Goal: Check status: Check status

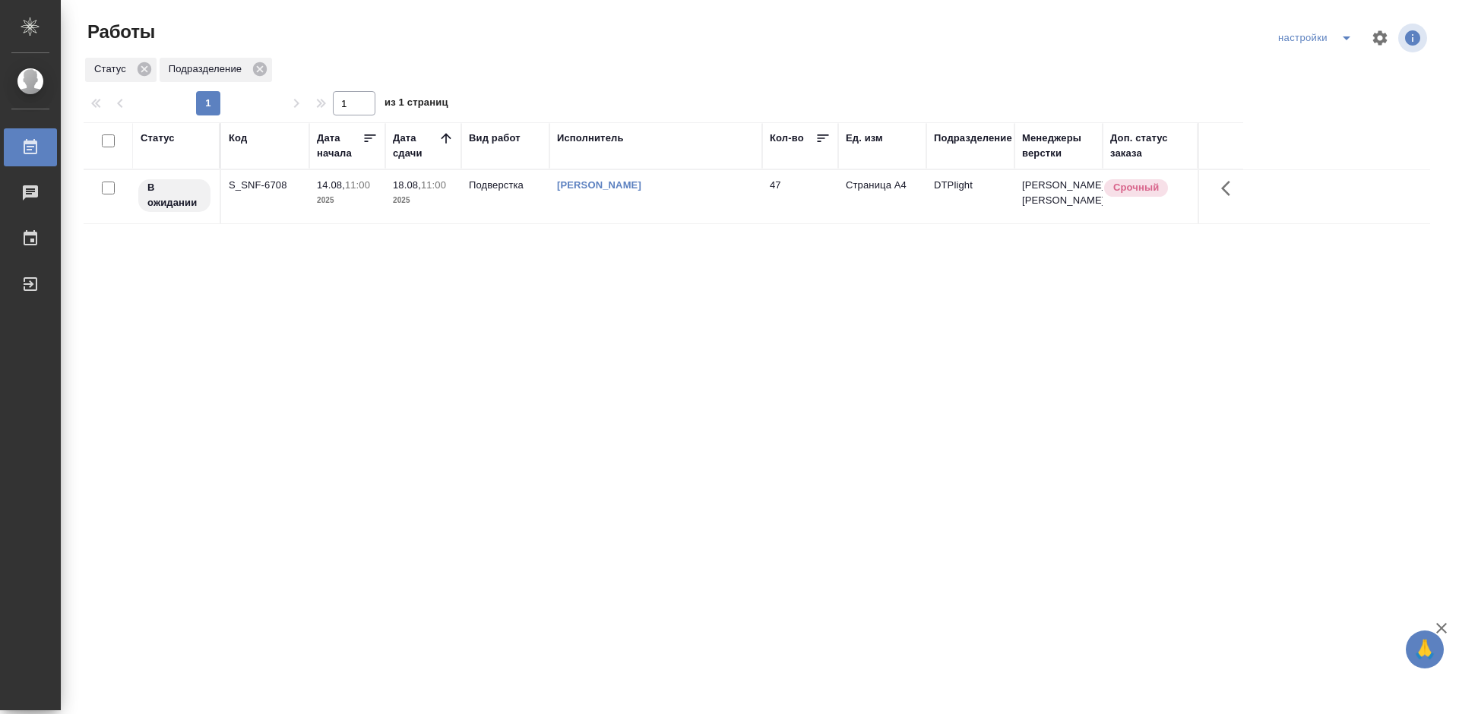
click at [253, 191] on div "S_SNF-6708" at bounding box center [265, 185] width 73 height 15
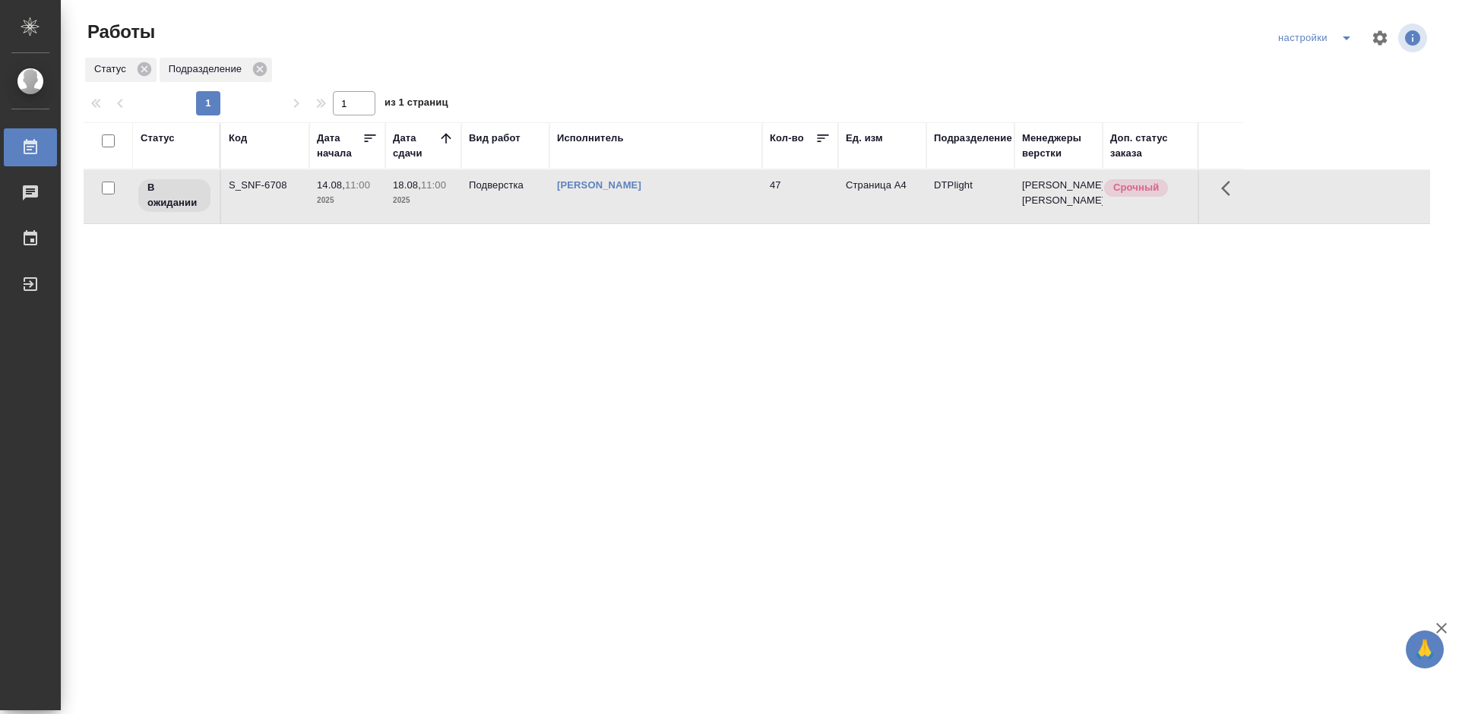
click at [251, 193] on div "S_SNF-6708" at bounding box center [265, 185] width 73 height 15
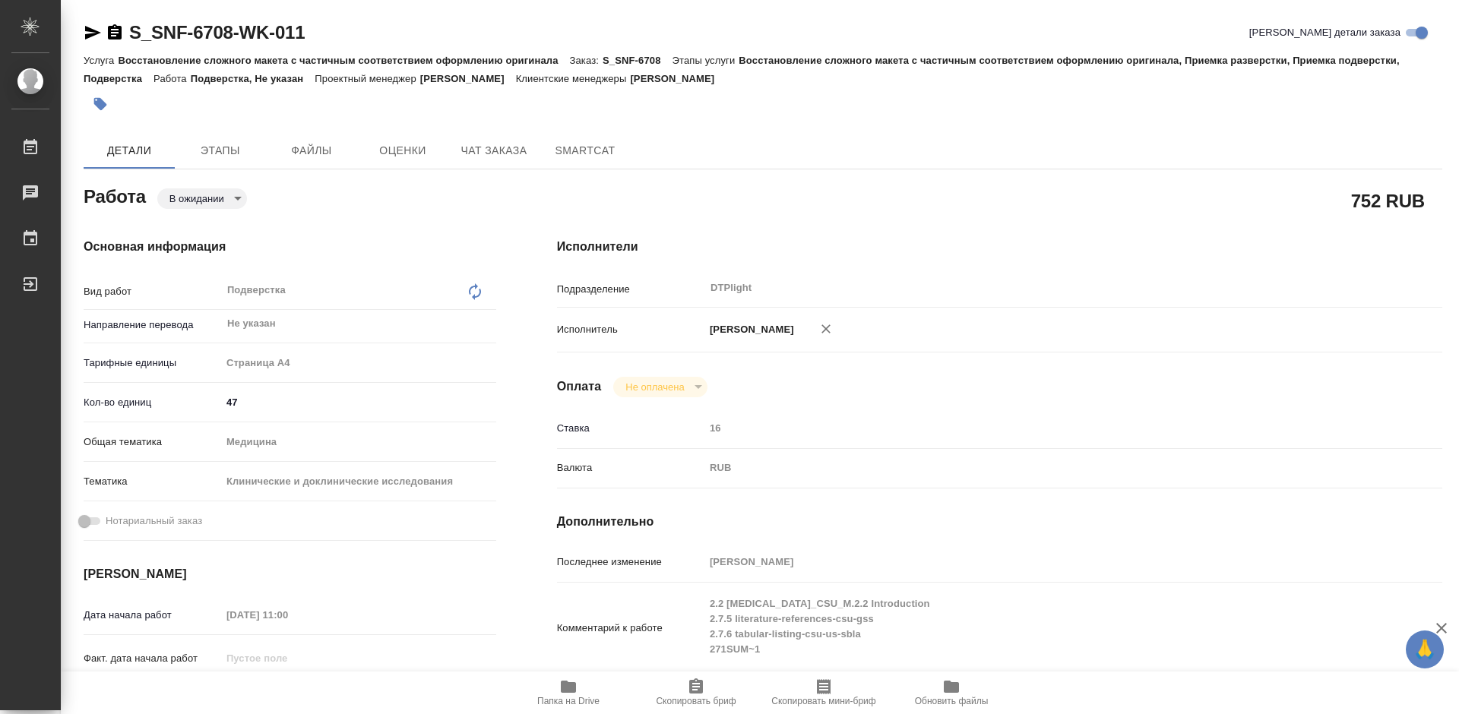
type textarea "x"
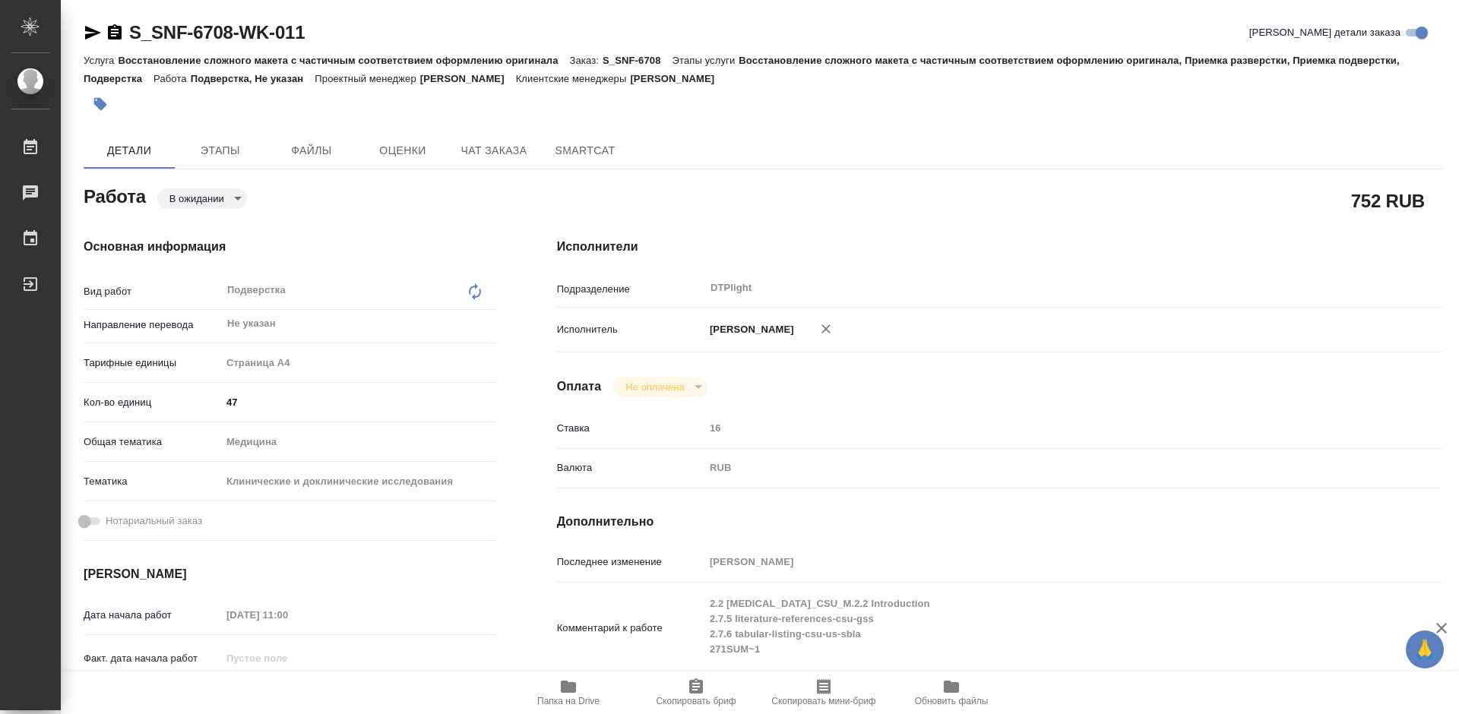
type textarea "x"
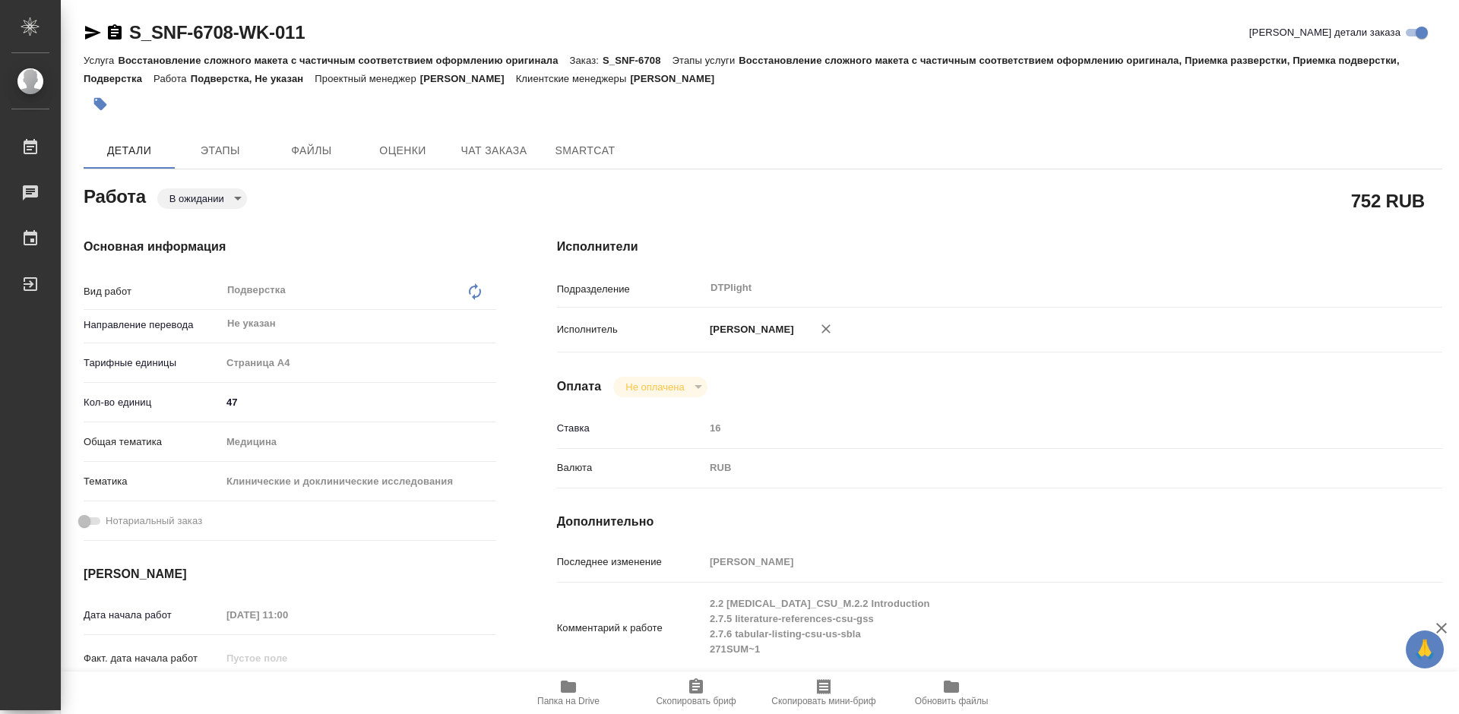
scroll to position [228, 0]
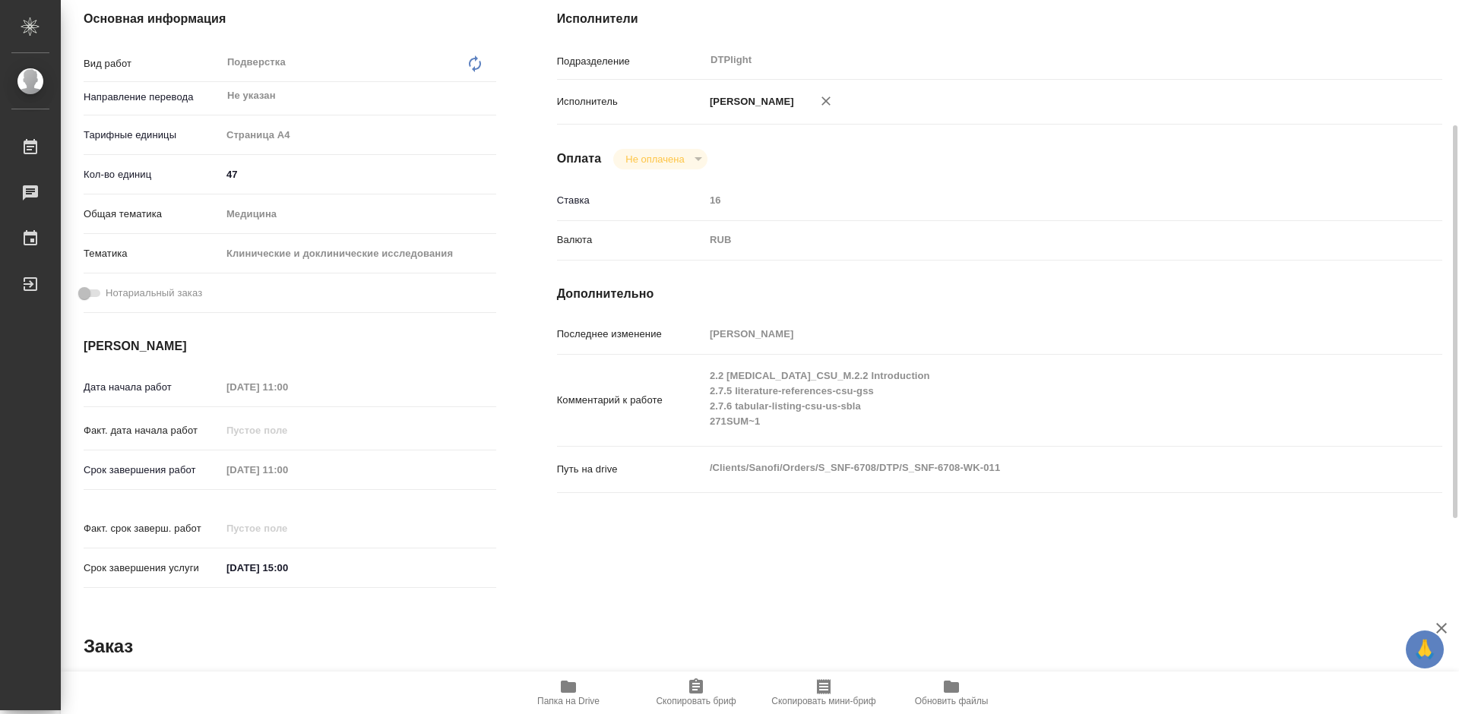
click at [559, 689] on icon "button" at bounding box center [568, 687] width 18 height 18
